Goal: Find contact information: Find contact information

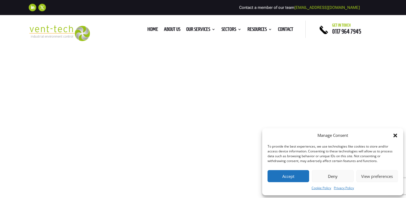
click at [394, 136] on icon "Close dialog" at bounding box center [395, 136] width 4 height 4
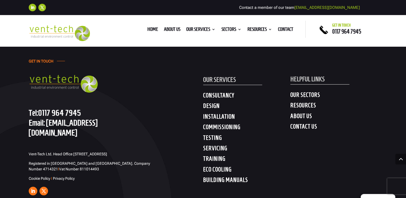
scroll to position [2093, 0]
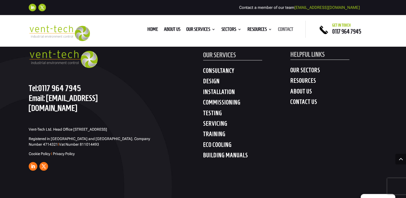
click at [280, 29] on link "Contact" at bounding box center [285, 30] width 15 height 6
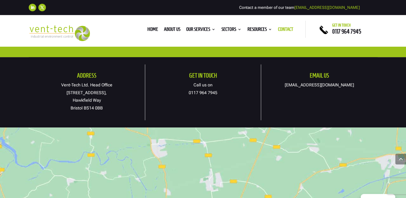
scroll to position [295, 0]
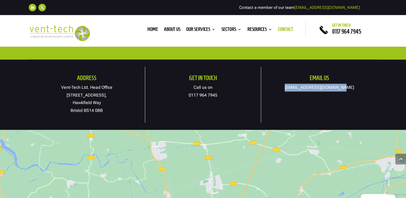
drag, startPoint x: 348, startPoint y: 87, endPoint x: 294, endPoint y: 93, distance: 54.0
click at [294, 93] on div "Email us [EMAIL_ADDRESS][DOMAIN_NAME]" at bounding box center [319, 83] width 116 height 33
drag, startPoint x: 294, startPoint y: 93, endPoint x: 295, endPoint y: 89, distance: 3.6
copy link "[EMAIL_ADDRESS][DOMAIN_NAME]"
